Goal: Check status: Check status

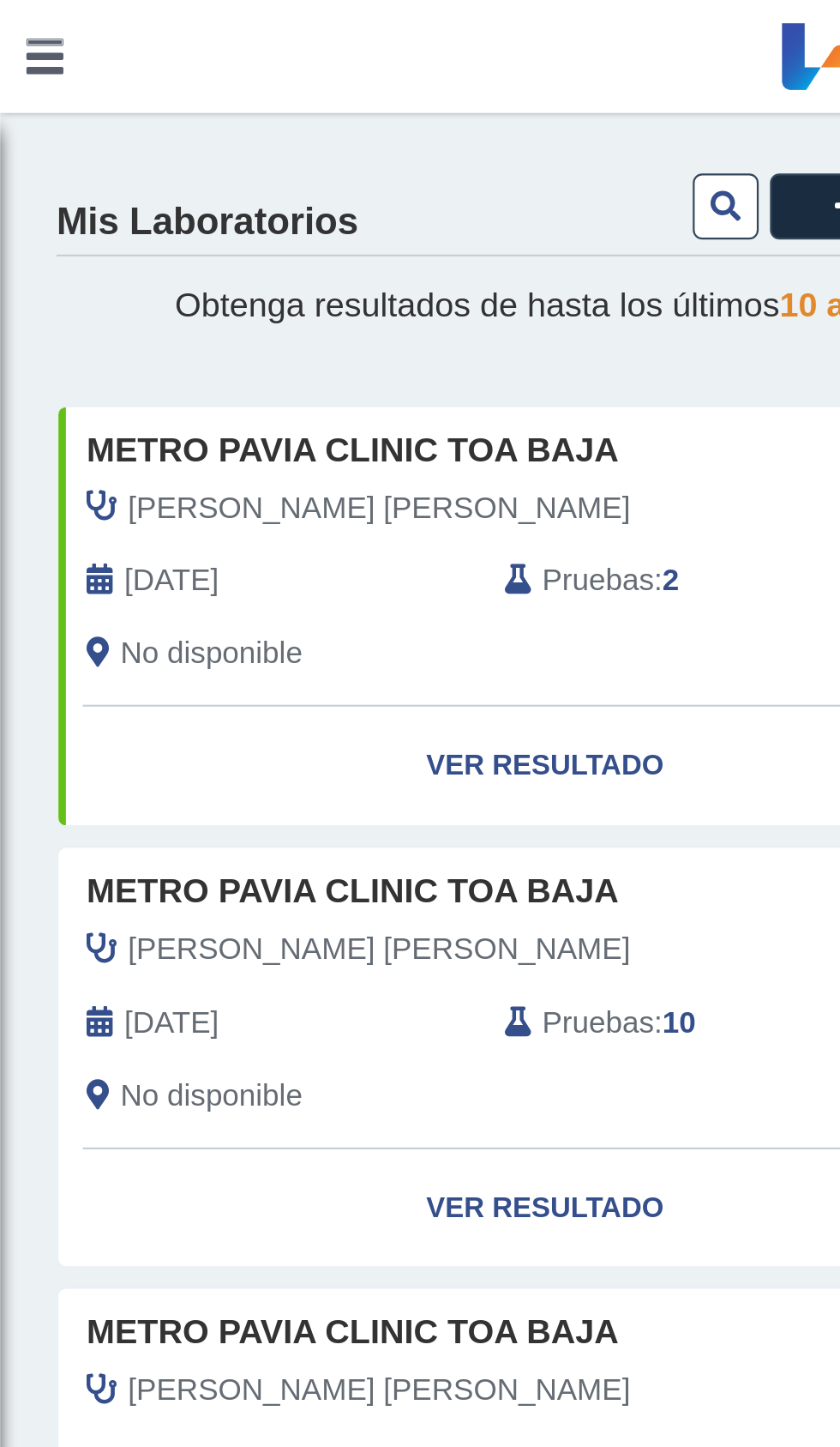
click at [278, 261] on span "Pruebas" at bounding box center [272, 264] width 51 height 20
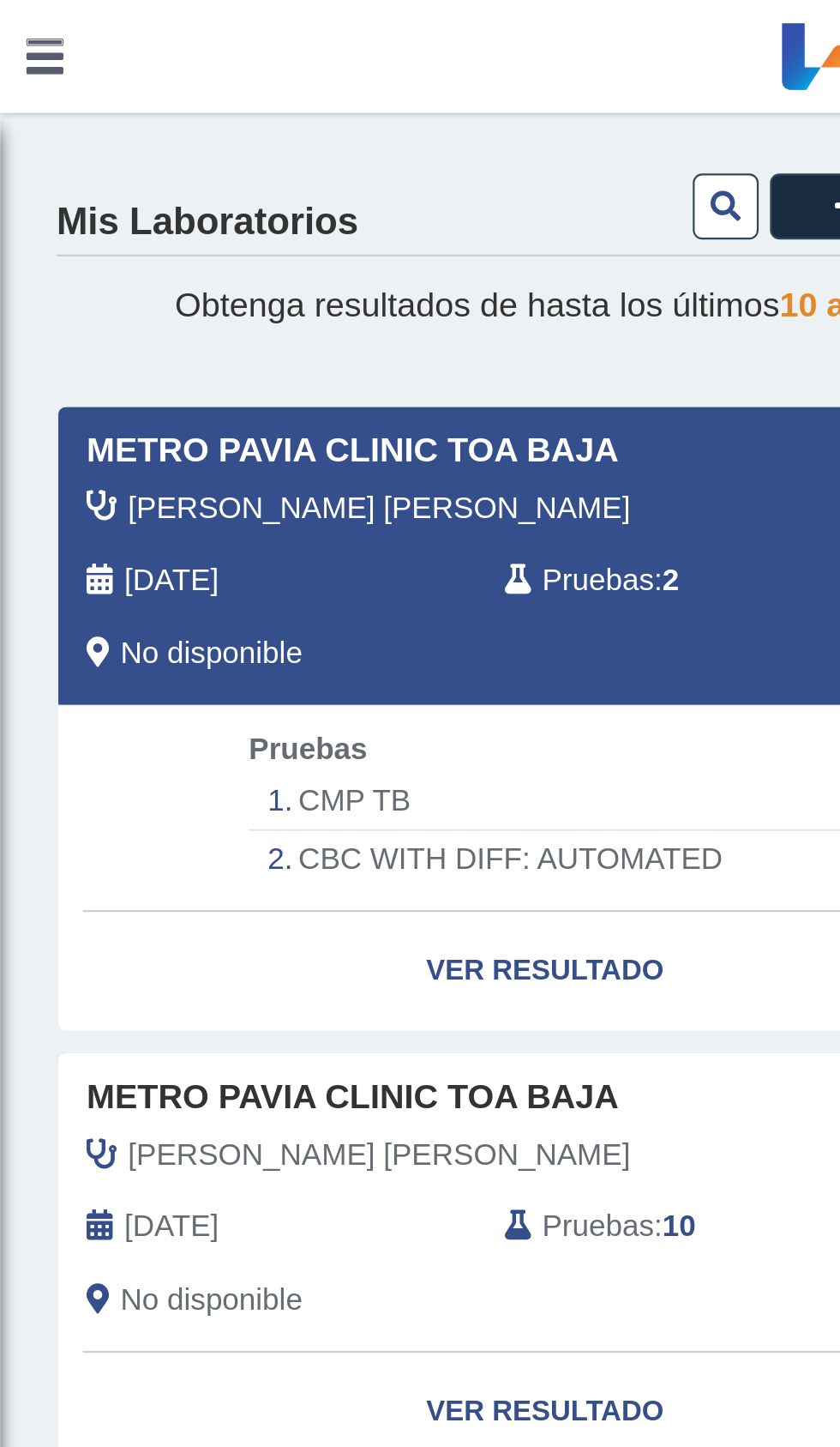
click at [197, 362] on li "CMP TB" at bounding box center [248, 365] width 270 height 27
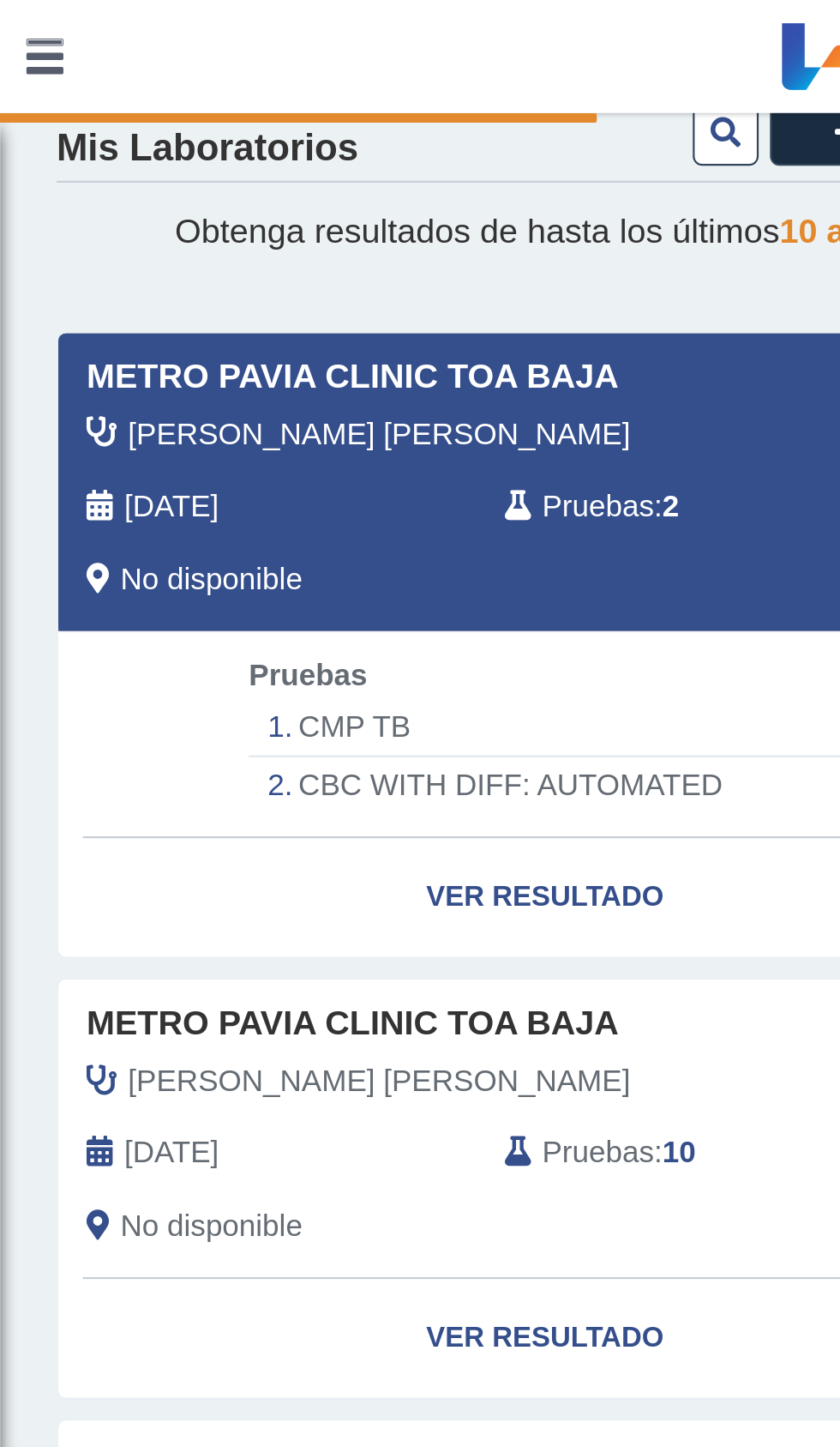
scroll to position [57, 0]
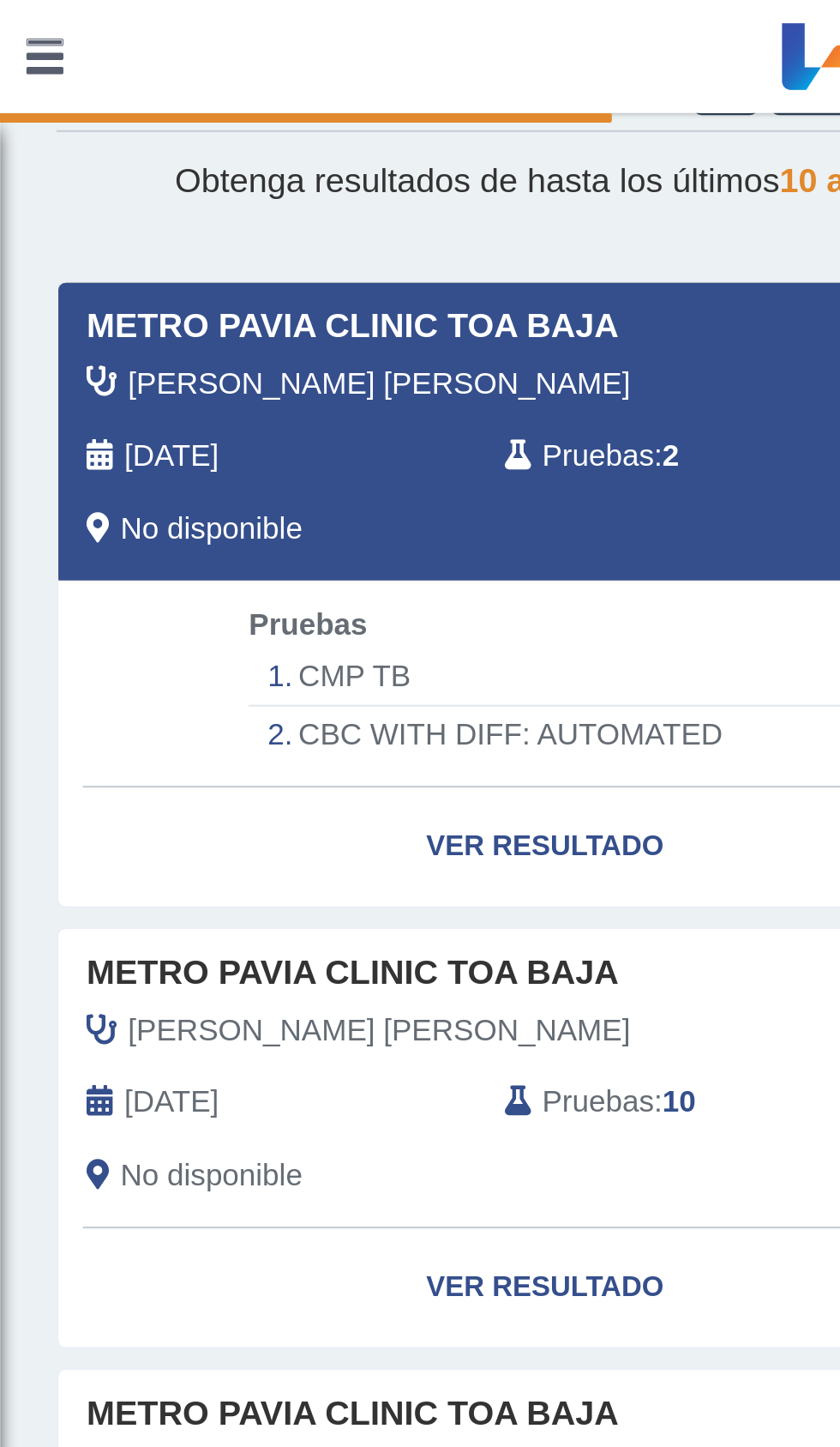
click at [252, 406] on link "Ver Resultado" at bounding box center [248, 385] width 444 height 54
select select "******"
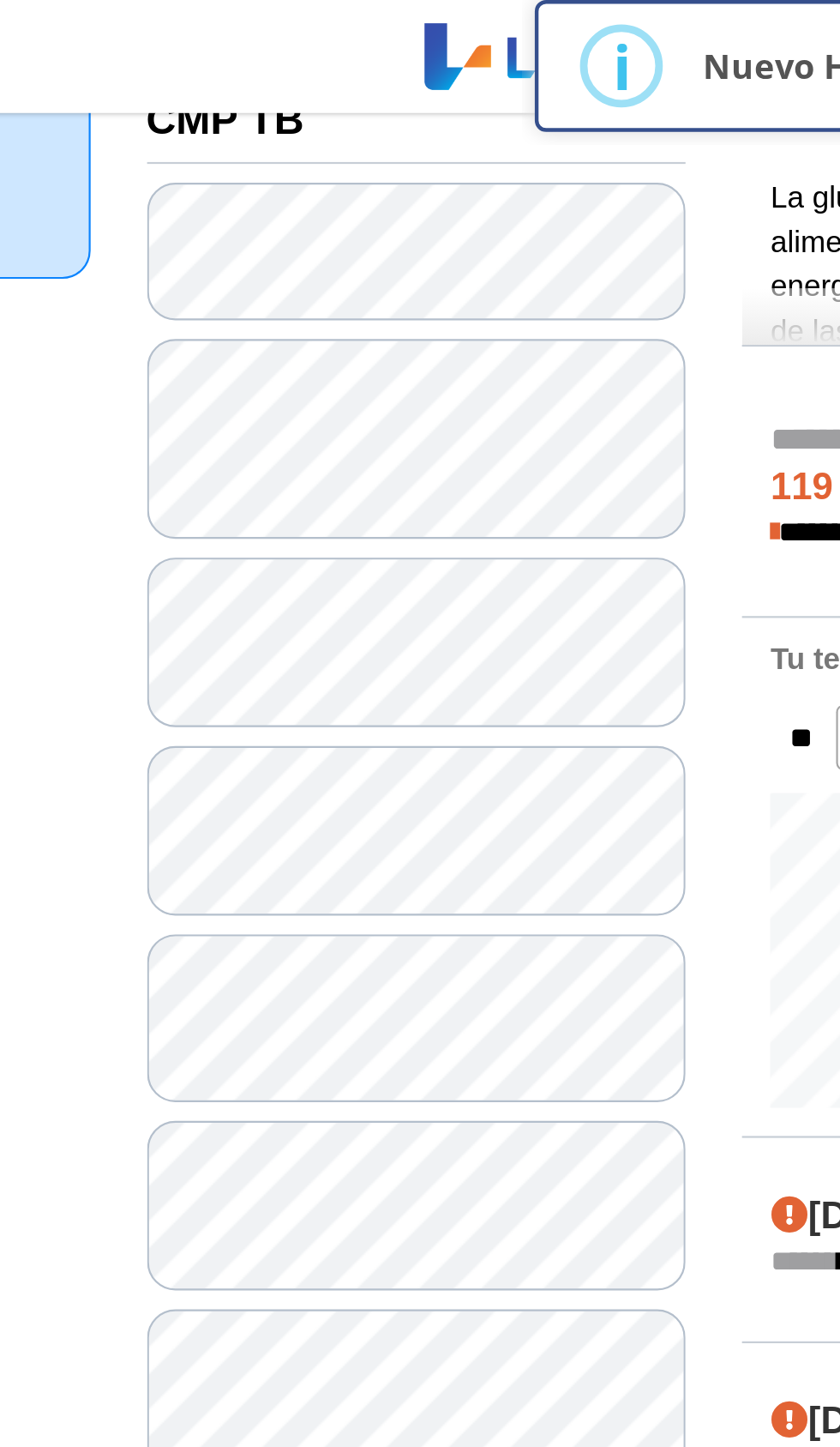
scroll to position [221, 0]
